Goal: Information Seeking & Learning: Get advice/opinions

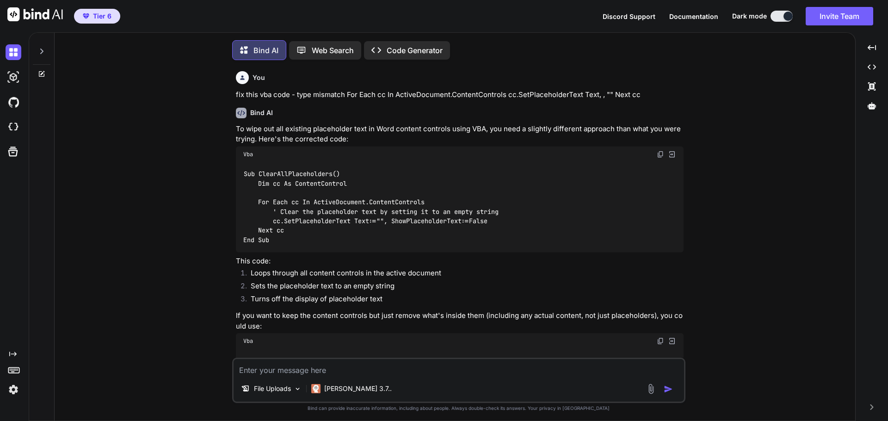
scroll to position [2650, 0]
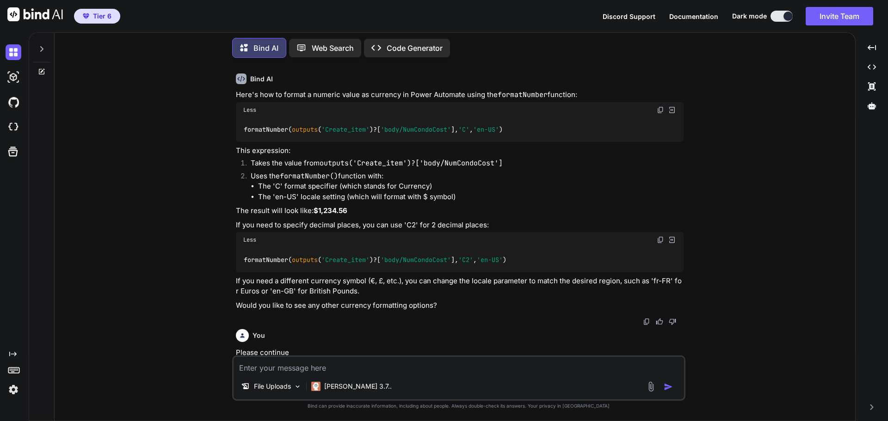
click at [348, 371] on textarea at bounding box center [459, 365] width 451 height 17
paste textarea "Text(ThisItem.DateSent,DateTimeFormat.ShortDate)"
click at [341, 368] on textarea "change this to date and time Text(ThisItem.DateSent,DateTimeFormat.ShortDate)" at bounding box center [459, 365] width 451 height 17
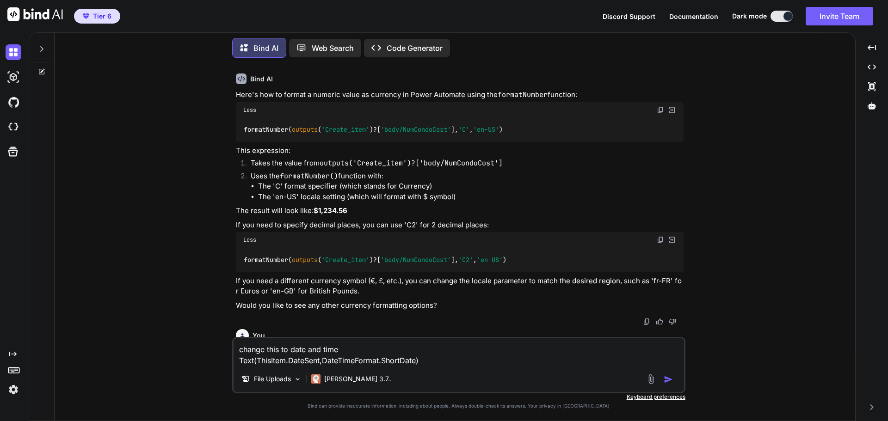
click at [356, 353] on textarea "change this to date and time Text(ThisItem.DateSent,DateTimeFormat.ShortDate)" at bounding box center [459, 353] width 451 height 28
type textarea "change this to date and time (shortest format) Text(ThisItem.DateSent,DateTimeF…"
click at [665, 381] on img "button" at bounding box center [668, 379] width 9 height 9
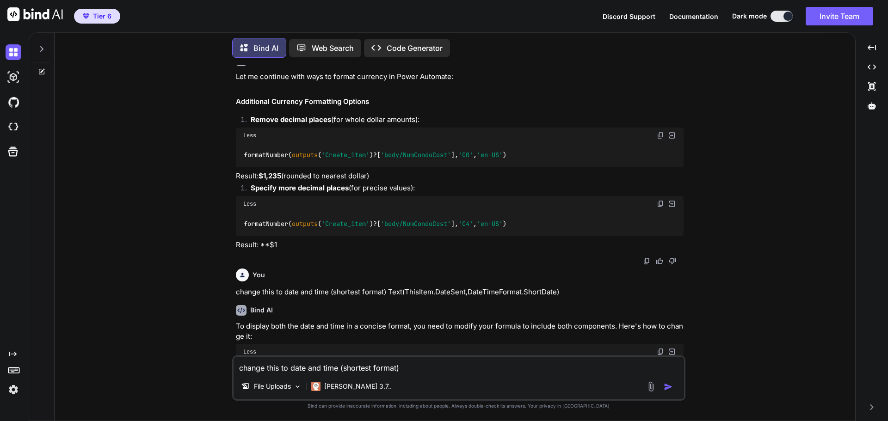
scroll to position [3115, 0]
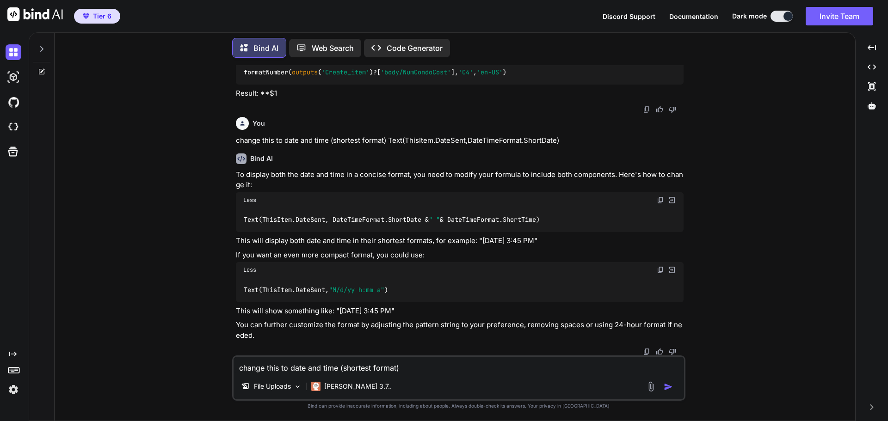
drag, startPoint x: 564, startPoint y: 219, endPoint x: 253, endPoint y: 223, distance: 311.4
click at [253, 223] on div "Text (ThisItem.DateSent, DateTimeFormat.ShortDate & " " & DateTimeFormat.ShortT…" at bounding box center [460, 220] width 448 height 24
drag, startPoint x: 407, startPoint y: 288, endPoint x: 244, endPoint y: 285, distance: 162.9
click at [244, 285] on div "Text (ThisItem.DateSent, "M/d/yy h:mm a" )" at bounding box center [460, 290] width 448 height 24
copy code "Text (ThisItem.DateSent, "M/d/yy h:mm a" )"
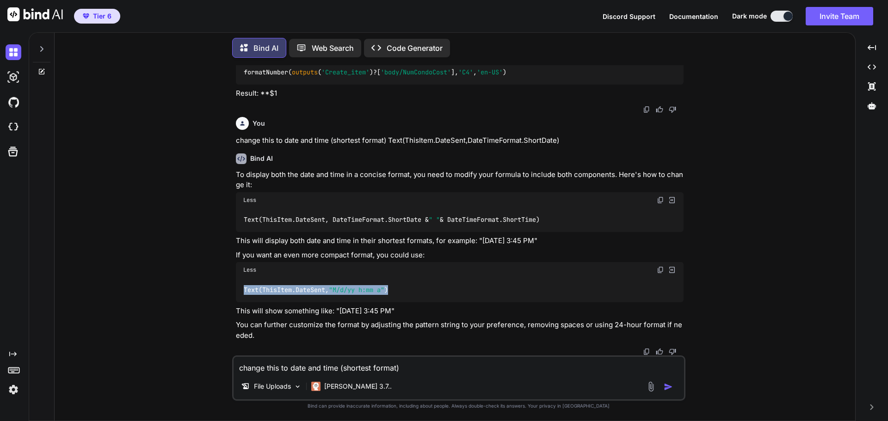
drag, startPoint x: 568, startPoint y: 220, endPoint x: 242, endPoint y: 221, distance: 326.1
click at [242, 221] on div "Text (ThisItem.DateSent, DateTimeFormat.ShortDate & " " & DateTimeFormat.ShortT…" at bounding box center [460, 220] width 448 height 24
copy code "Text (ThisItem.DateSent, DateTimeFormat.ShortDate & " " & DateTimeFormat.ShortT…"
